Goal: Find specific page/section: Find specific page/section

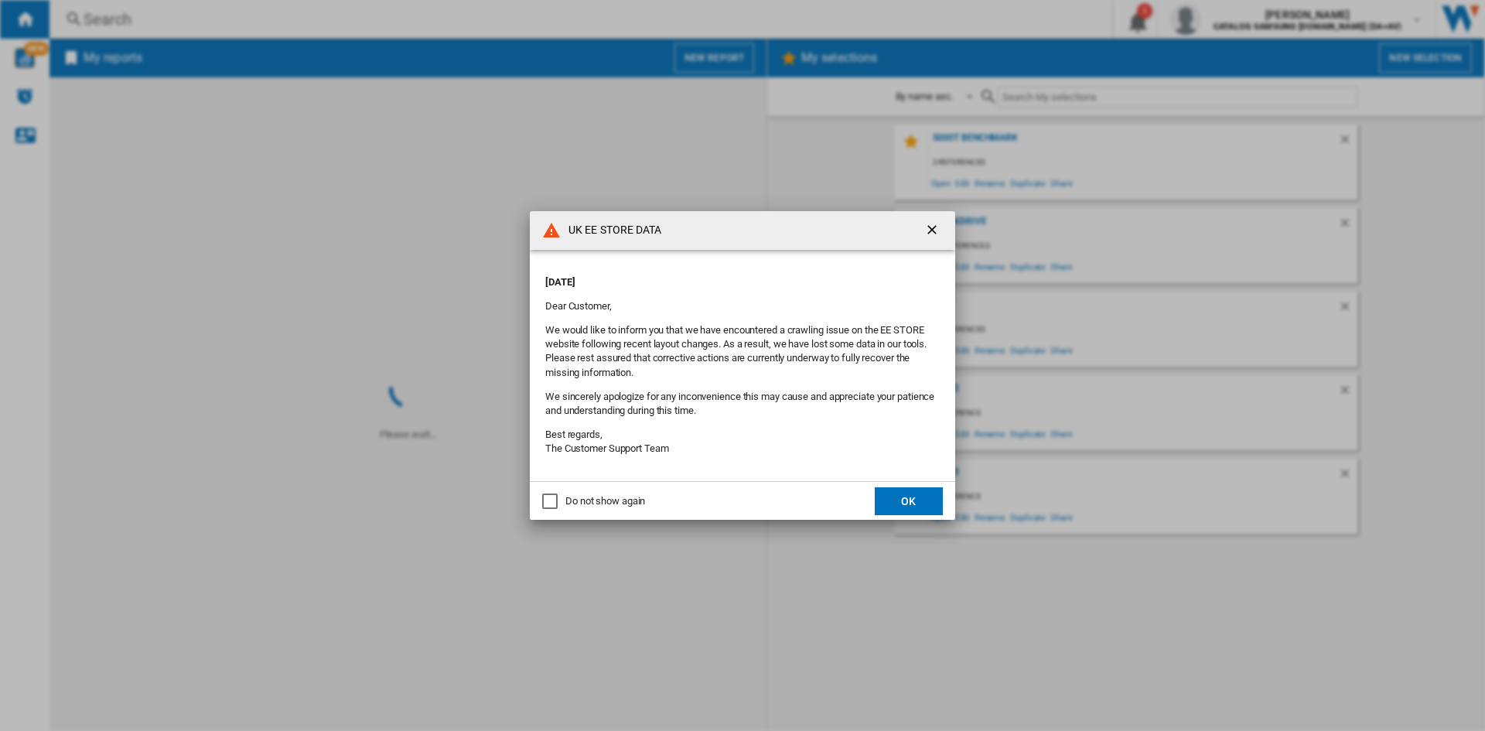
click at [912, 503] on button "OK" at bounding box center [909, 501] width 68 height 28
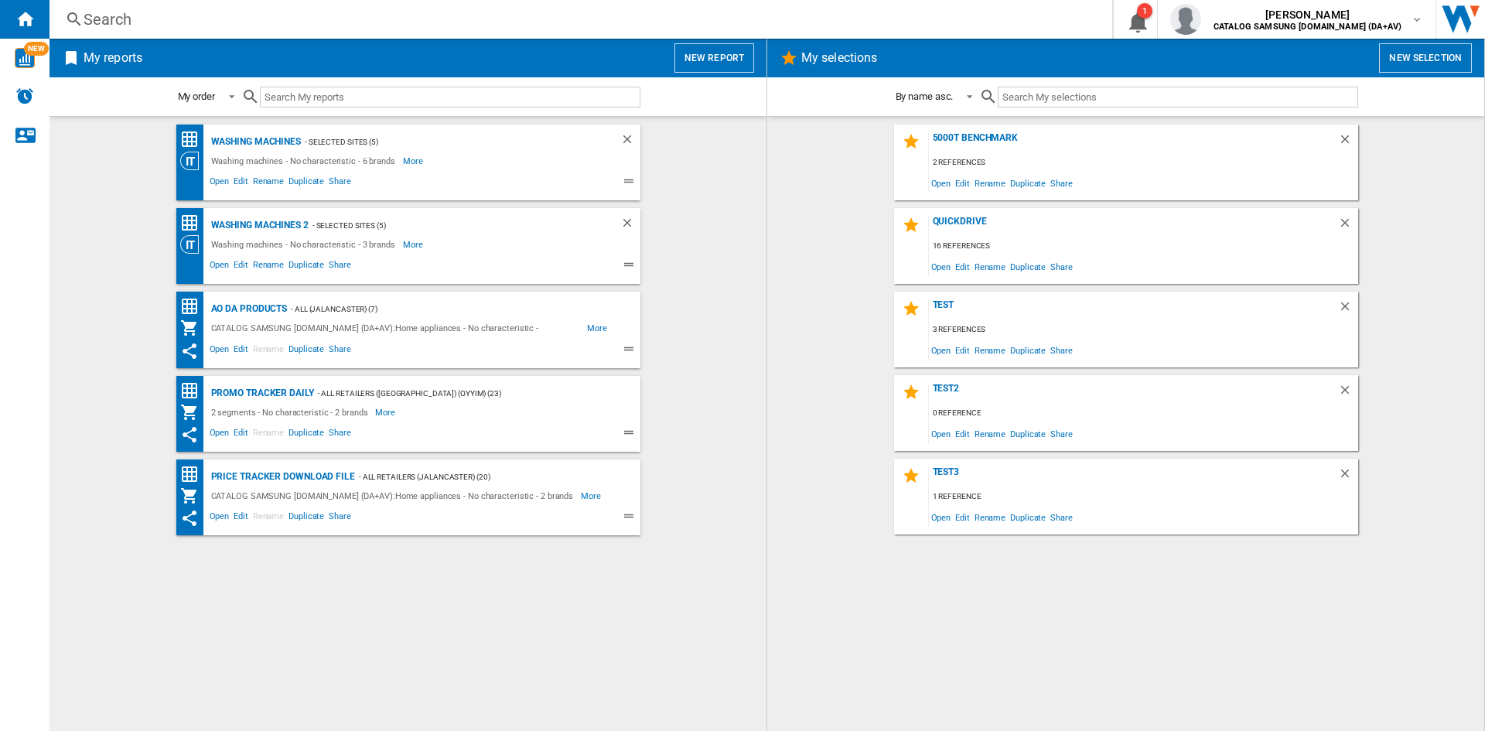
click at [122, 20] on div "Search" at bounding box center [578, 20] width 988 height 22
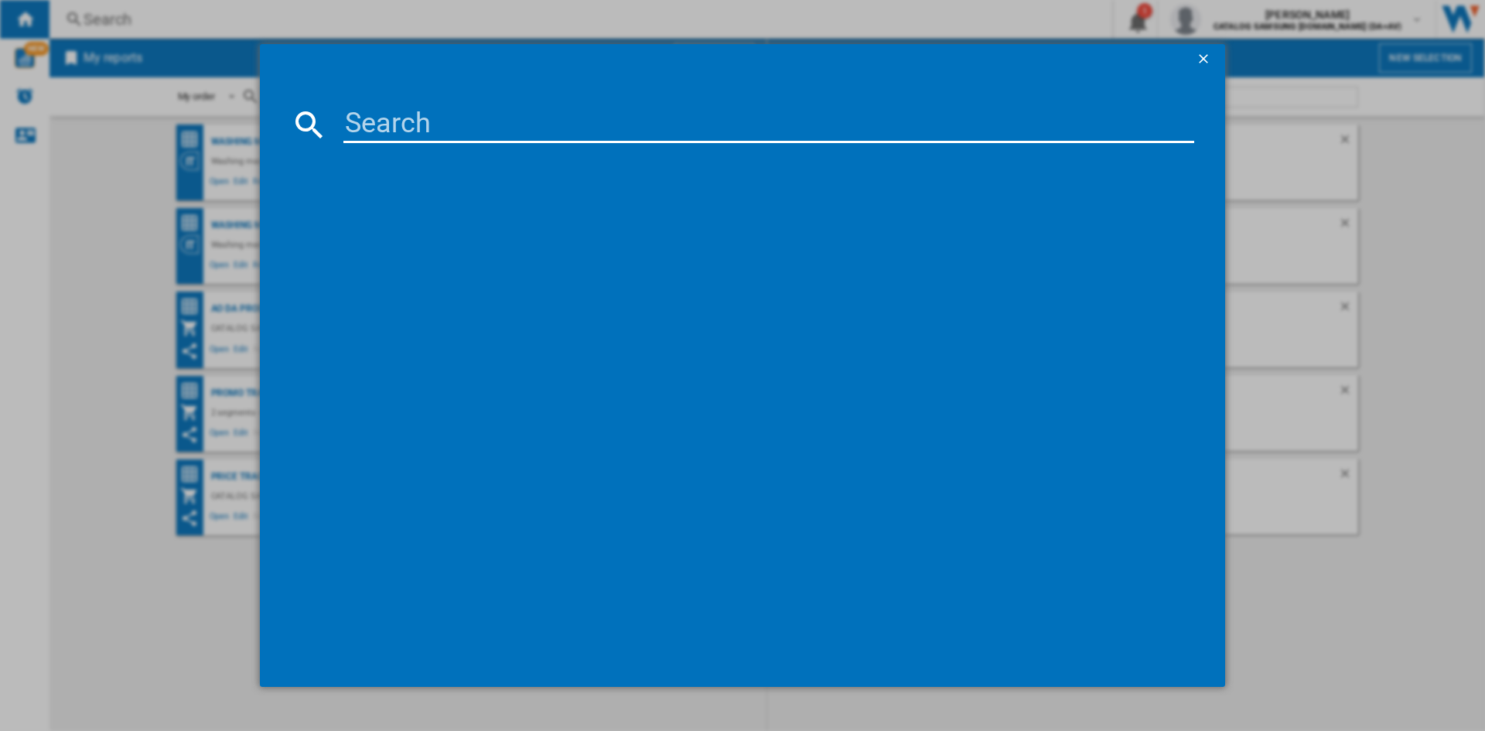
click at [395, 118] on input at bounding box center [768, 124] width 851 height 37
type input "ww11dg5"
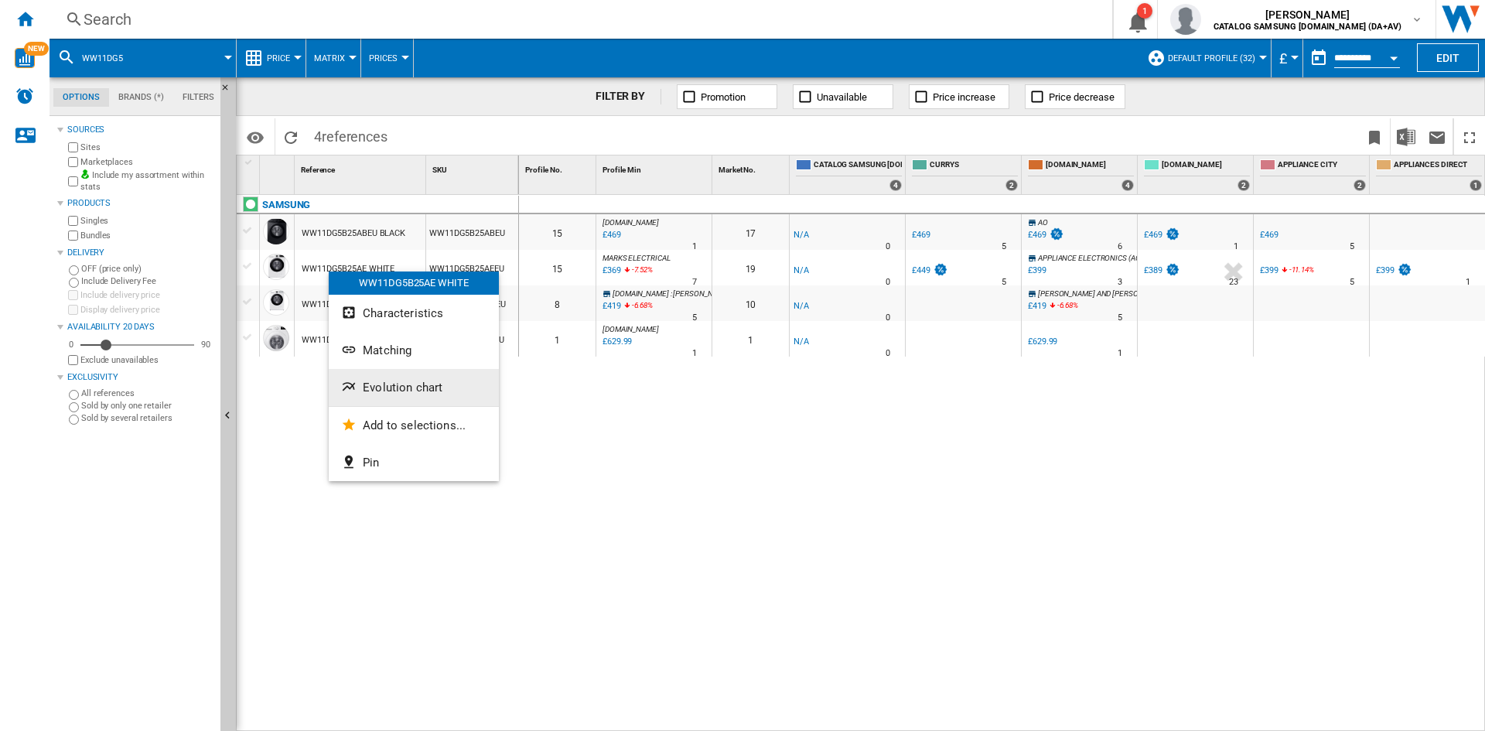
click at [407, 396] on button "Evolution chart" at bounding box center [414, 387] width 170 height 37
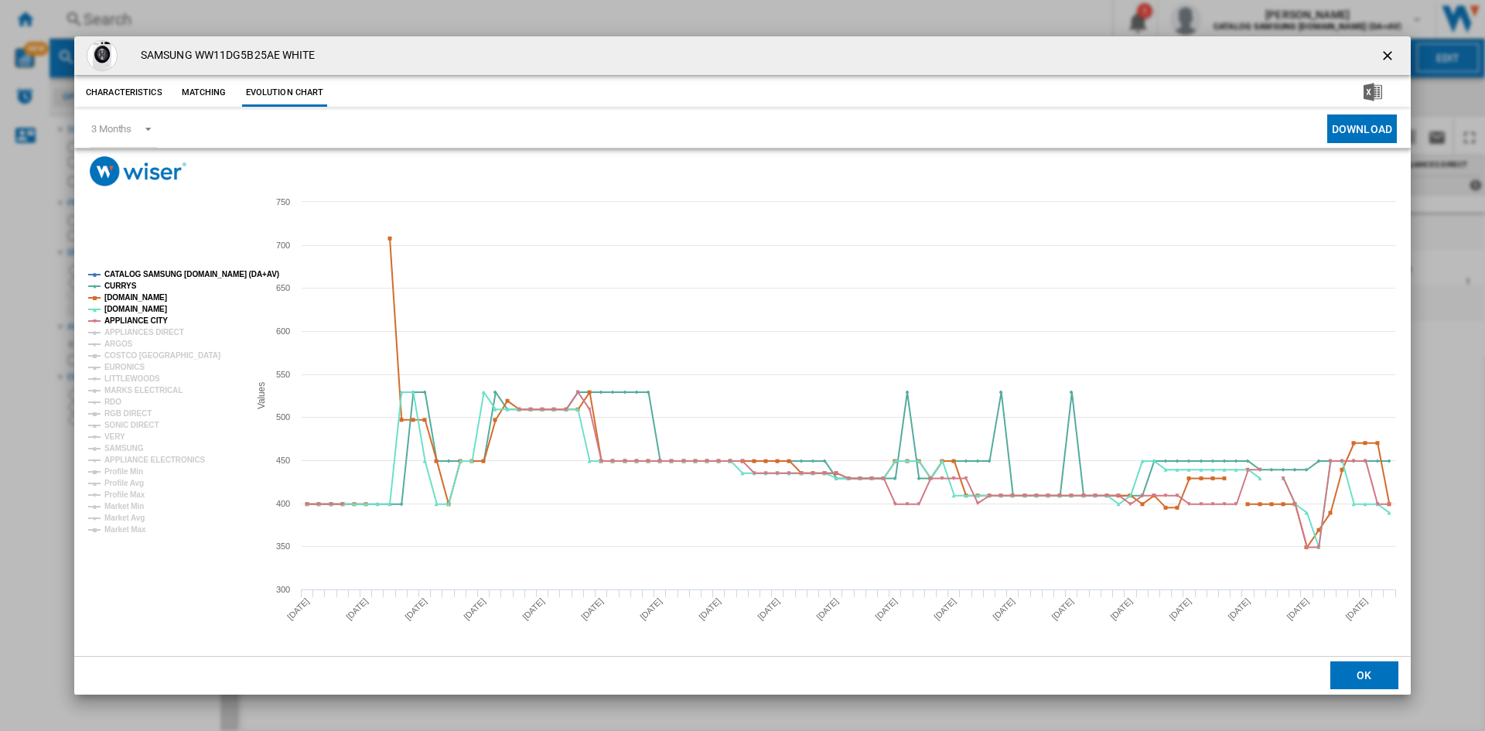
click at [159, 276] on tspan "CATALOG SAMSUNG [DOMAIN_NAME] (DA+AV)" at bounding box center [191, 274] width 175 height 9
click at [133, 333] on tspan "APPLIANCES DIRECT" at bounding box center [144, 332] width 80 height 9
drag, startPoint x: 118, startPoint y: 344, endPoint x: 132, endPoint y: 357, distance: 18.6
click at [118, 344] on tspan "ARGOS" at bounding box center [118, 344] width 29 height 9
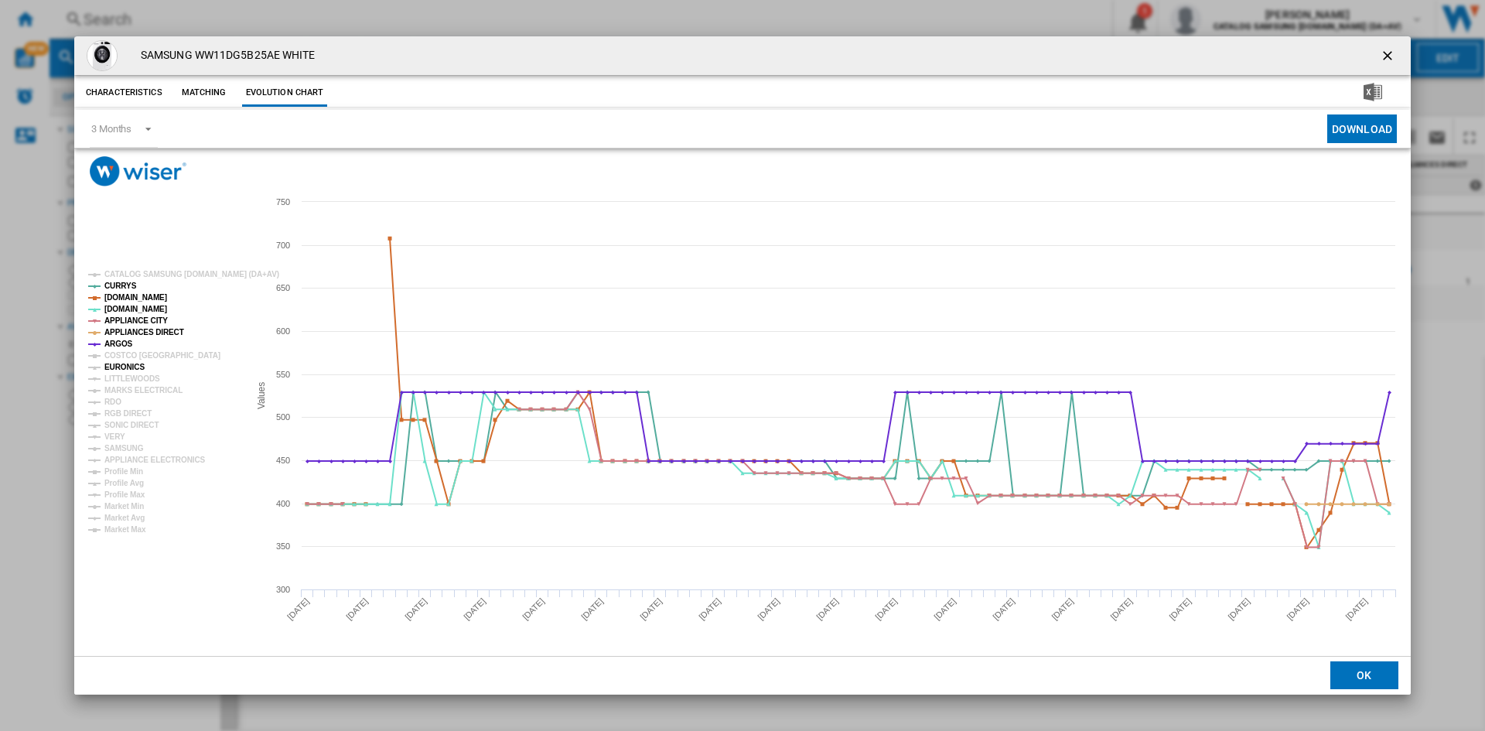
click at [122, 369] on tspan "EURONICS" at bounding box center [124, 367] width 40 height 9
click at [125, 392] on tspan "MARKS ELECTRICAL" at bounding box center [143, 390] width 78 height 9
click at [117, 401] on tspan "RDO" at bounding box center [112, 402] width 17 height 9
click at [137, 414] on tspan "RGB DIRECT" at bounding box center [127, 413] width 47 height 9
click at [125, 422] on tspan "SONIC DIRECT" at bounding box center [131, 425] width 54 height 9
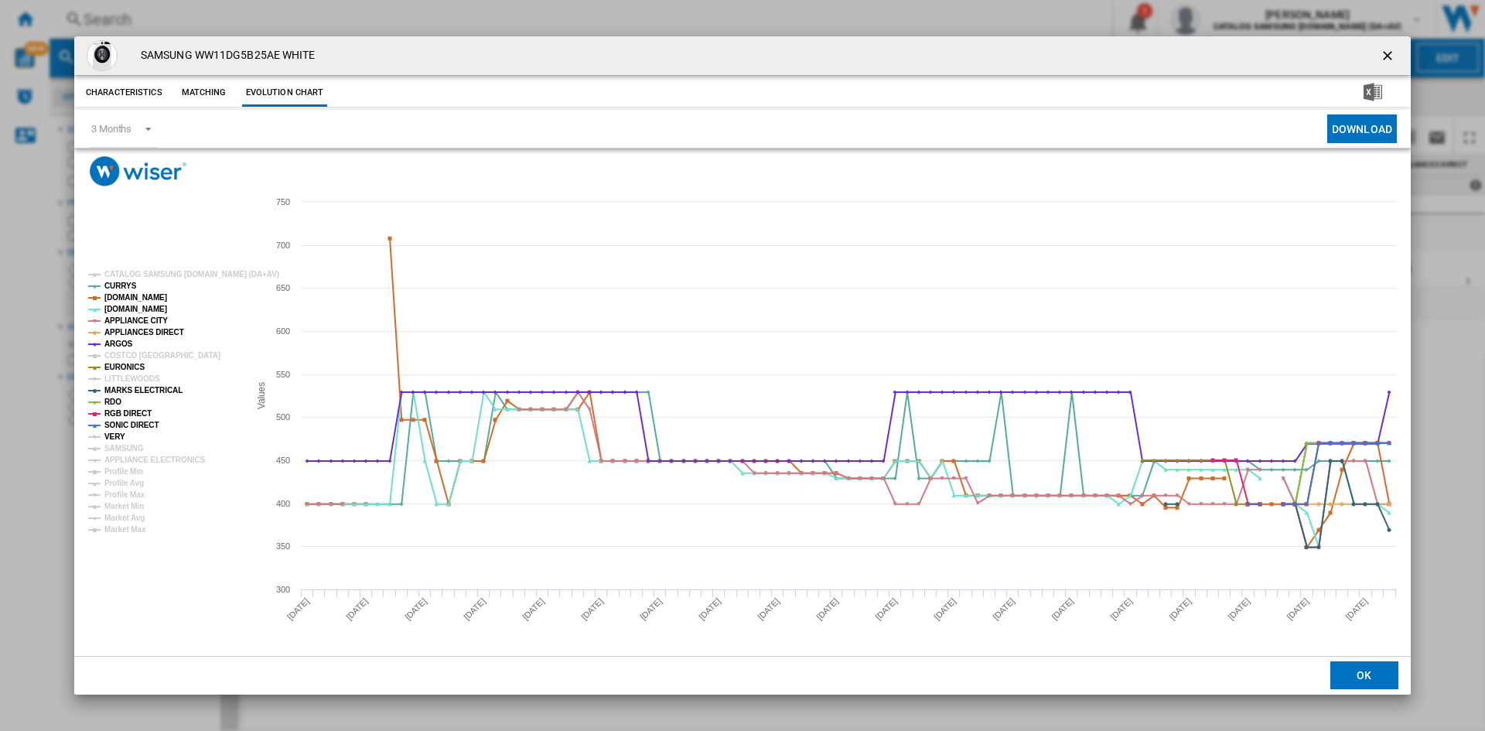
click at [116, 435] on tspan "VERY" at bounding box center [114, 436] width 21 height 9
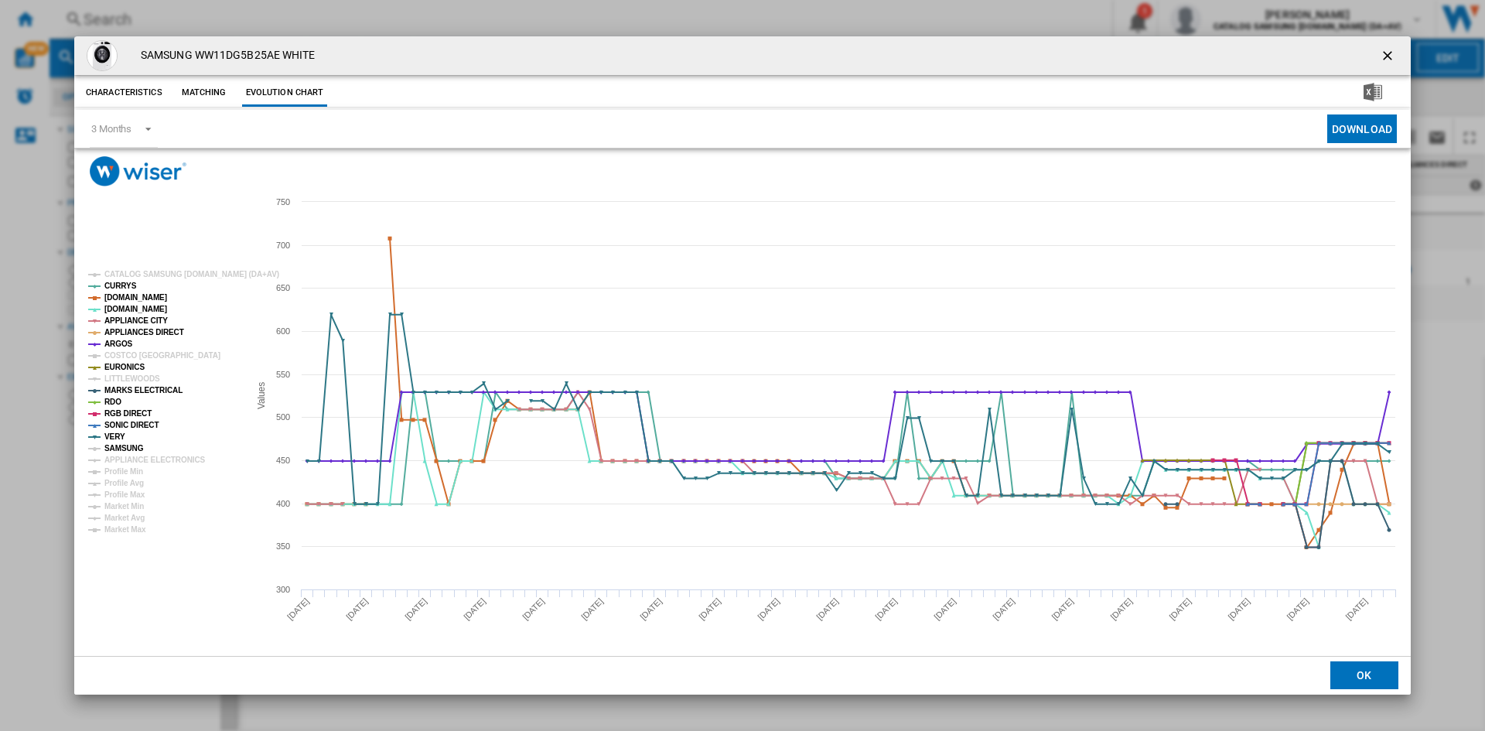
click at [127, 447] on tspan "SAMSUNG" at bounding box center [123, 448] width 39 height 9
click at [147, 459] on tspan "APPLIANCE ELECTRONICS" at bounding box center [154, 460] width 101 height 9
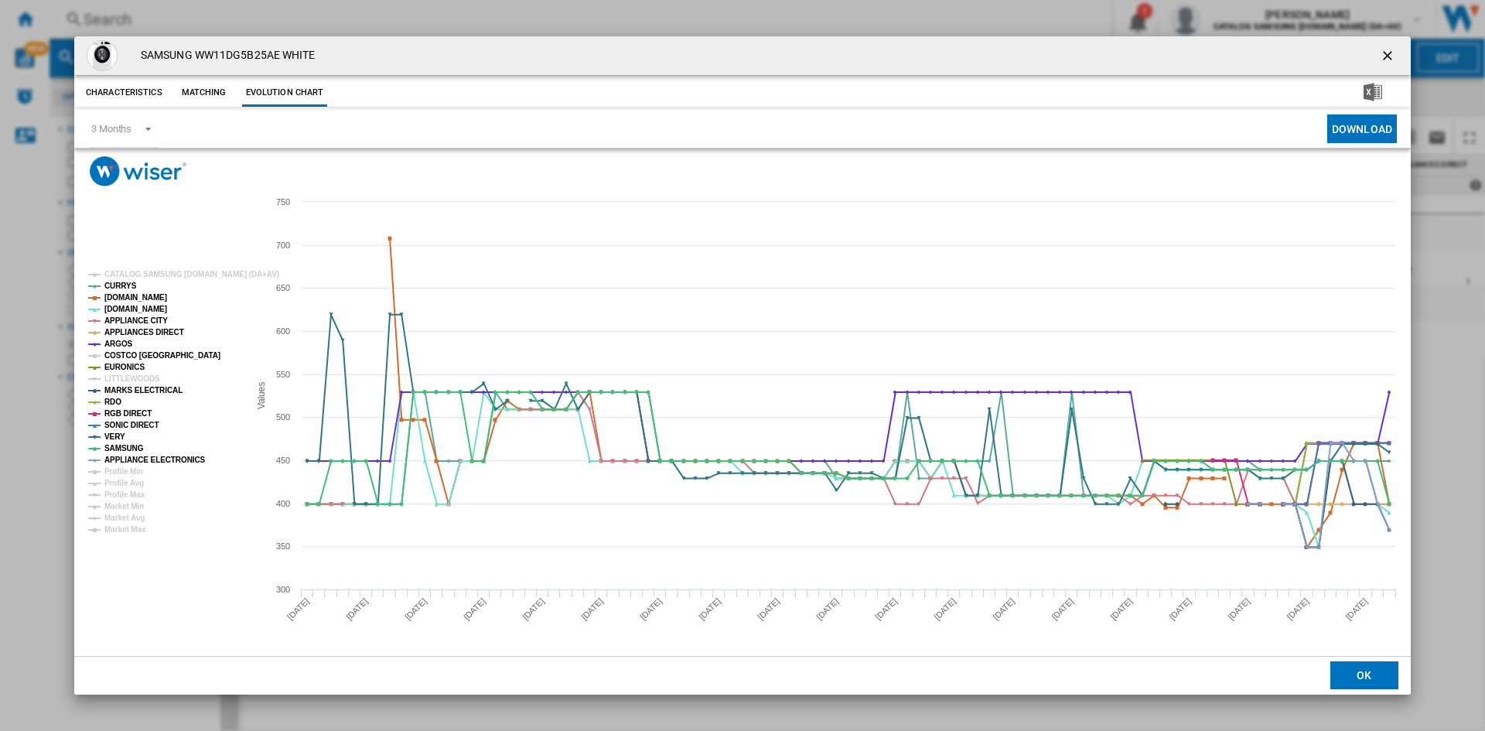
click at [135, 357] on tspan "COSTCO [GEOGRAPHIC_DATA]" at bounding box center [162, 355] width 116 height 9
click at [1385, 53] on ng-md-icon "getI18NText('BUTTONS.CLOSE_DIALOG')" at bounding box center [1389, 57] width 19 height 19
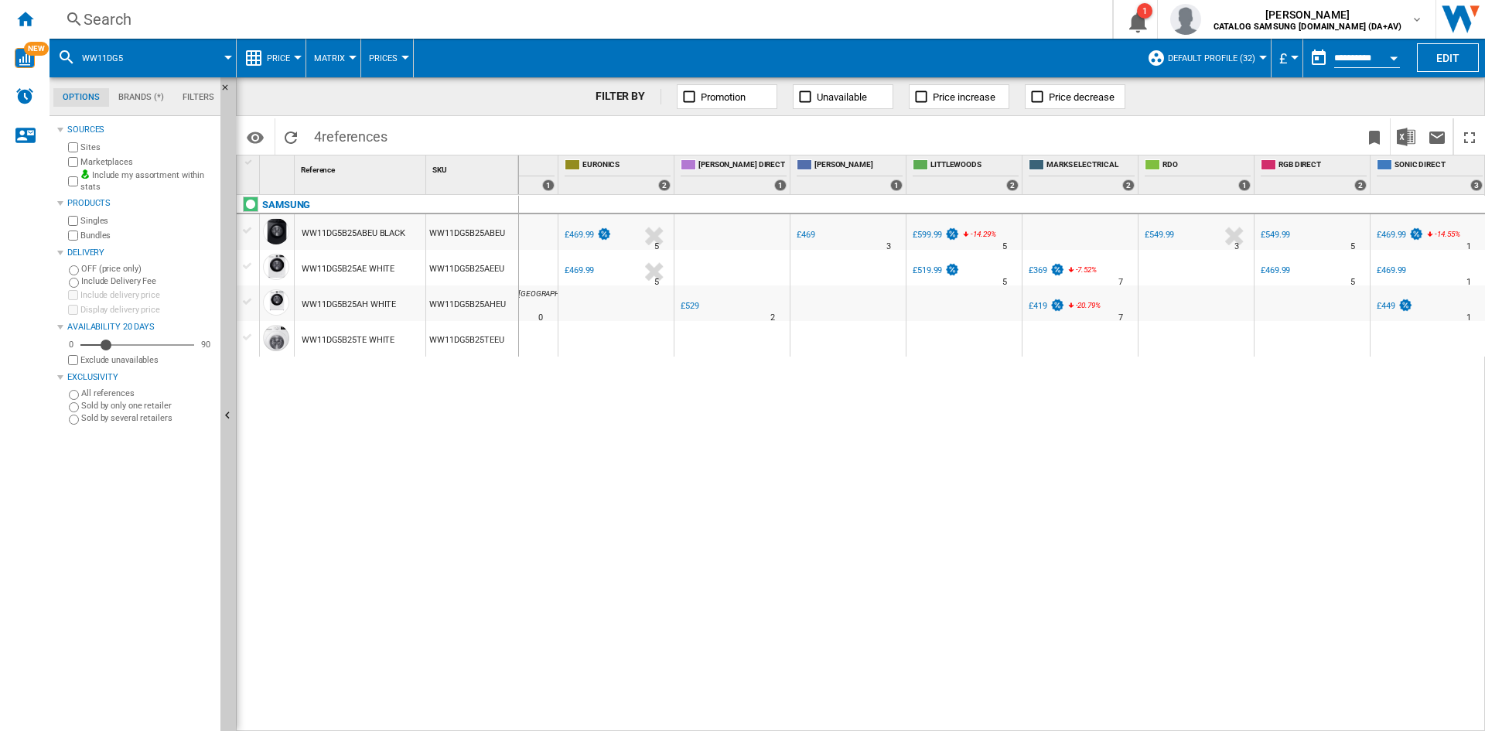
scroll to position [0, 1416]
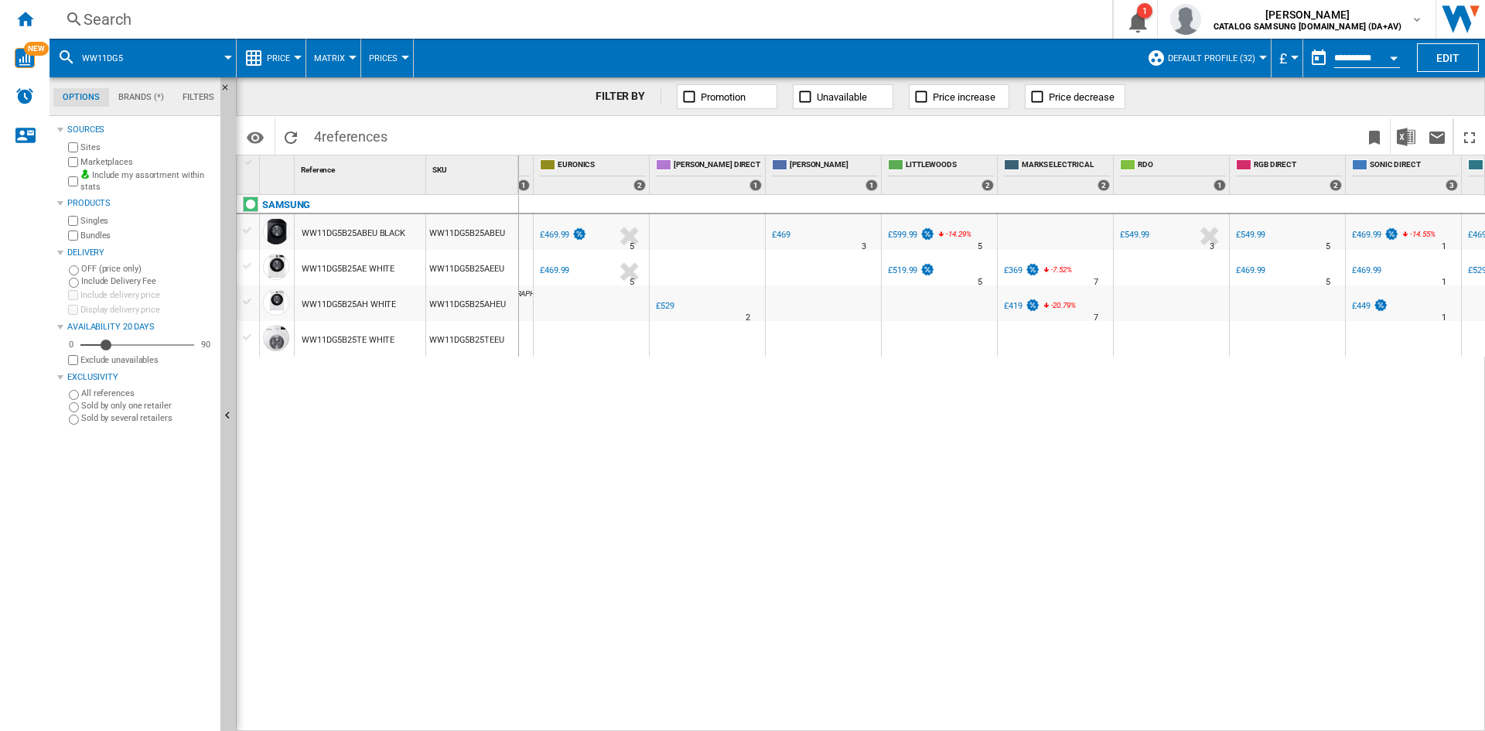
click at [1019, 268] on div "£369" at bounding box center [1013, 270] width 19 height 10
click at [119, 17] on div "Search" at bounding box center [578, 20] width 988 height 22
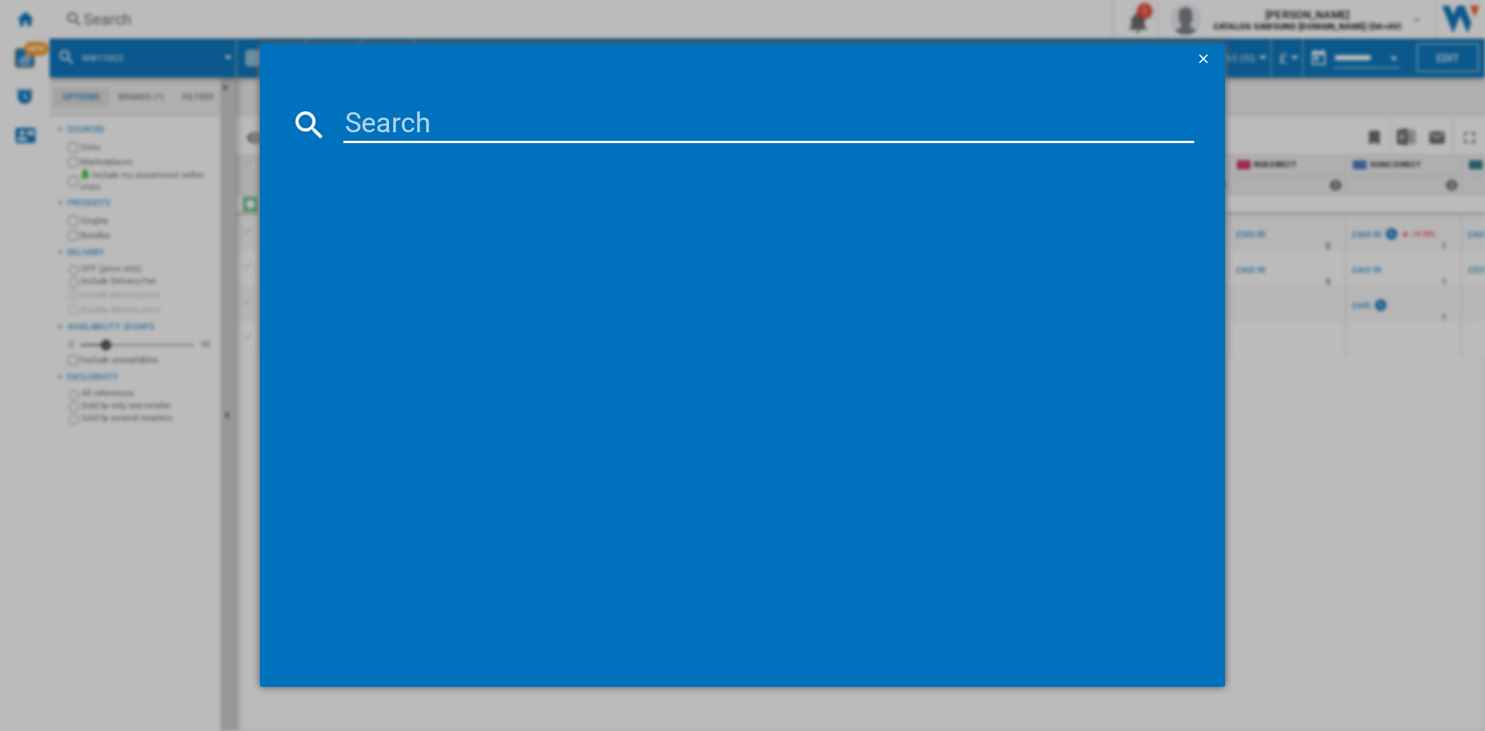
click at [404, 132] on input at bounding box center [768, 124] width 851 height 37
type input "ww10fg"
